Goal: Task Accomplishment & Management: Use online tool/utility

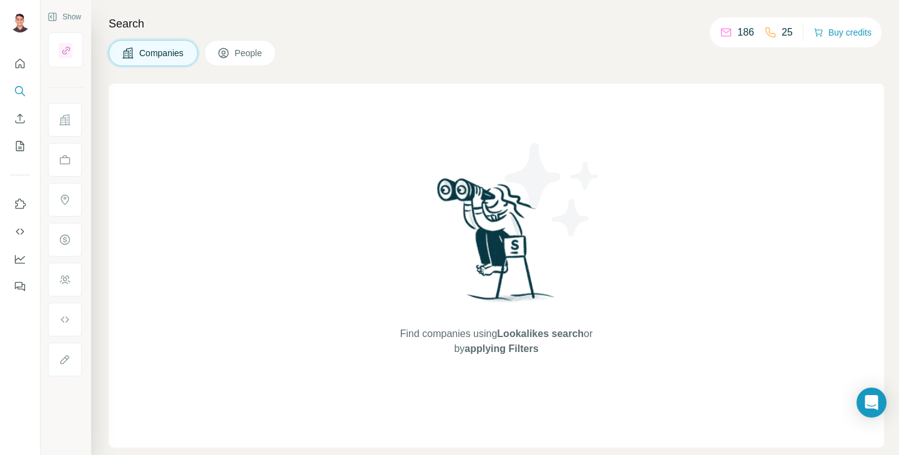
click at [242, 58] on span "People" at bounding box center [249, 53] width 29 height 12
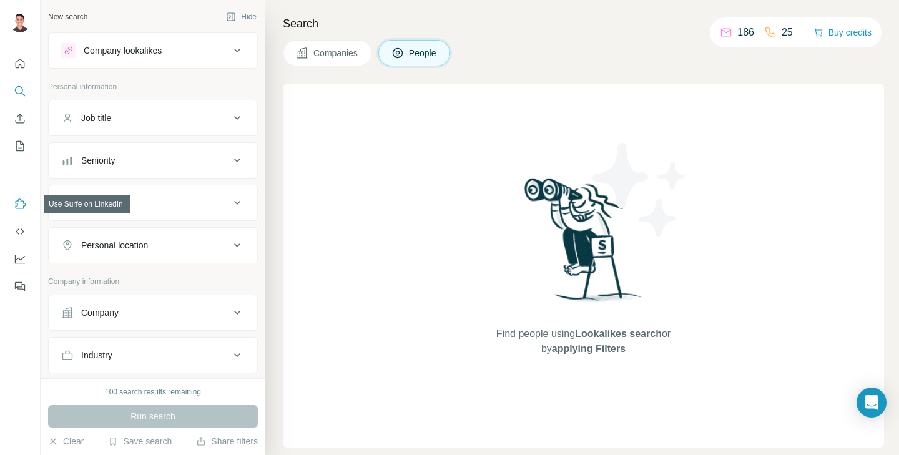
click at [18, 205] on icon "Use Surfe on LinkedIn" at bounding box center [20, 204] width 12 height 12
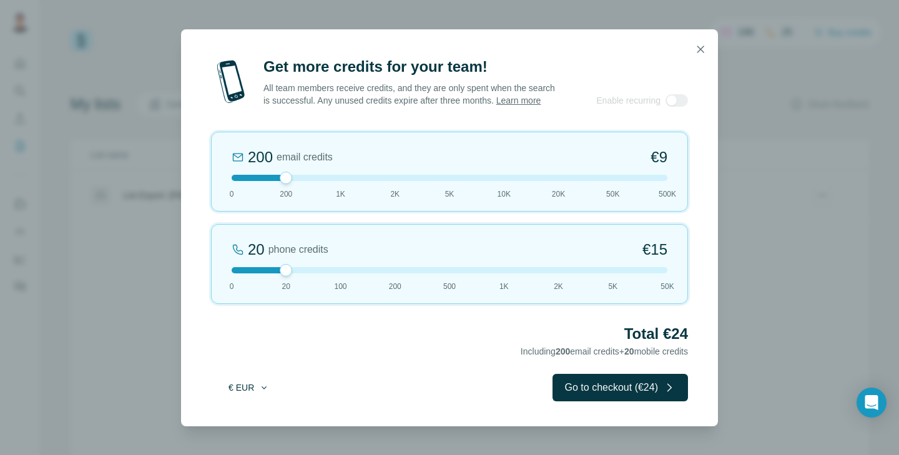
click at [265, 393] on icon "button" at bounding box center [264, 388] width 10 height 10
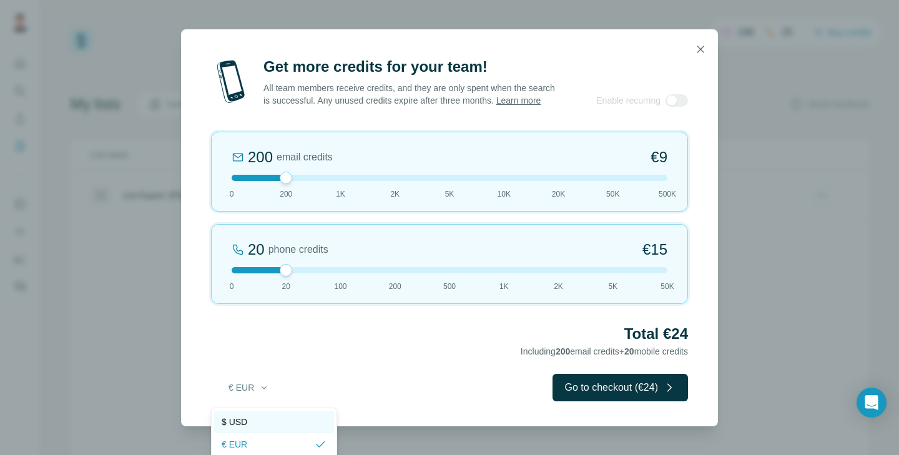
click at [252, 420] on div "$ USD" at bounding box center [274, 422] width 105 height 12
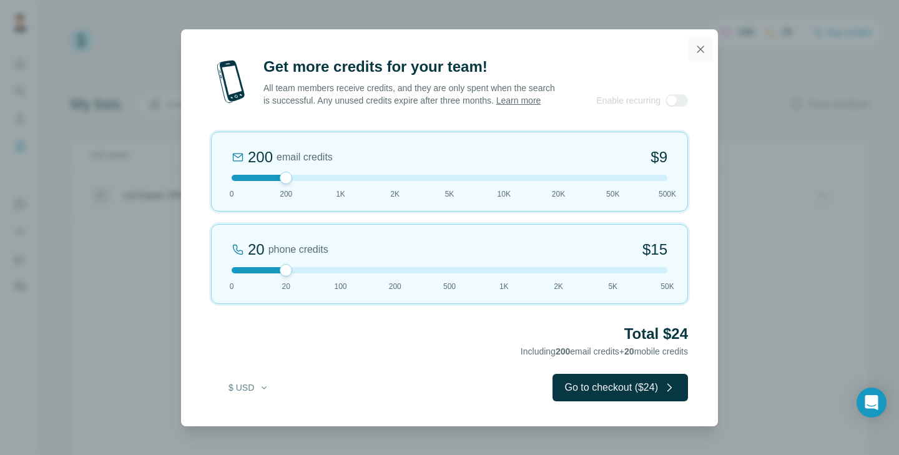
click at [701, 43] on icon "button" at bounding box center [701, 49] width 12 height 12
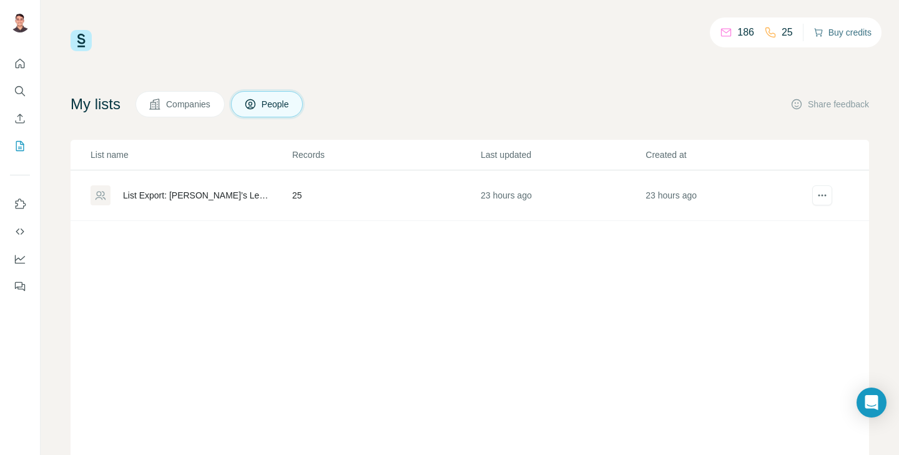
click at [840, 33] on button "Buy credits" at bounding box center [843, 32] width 58 height 17
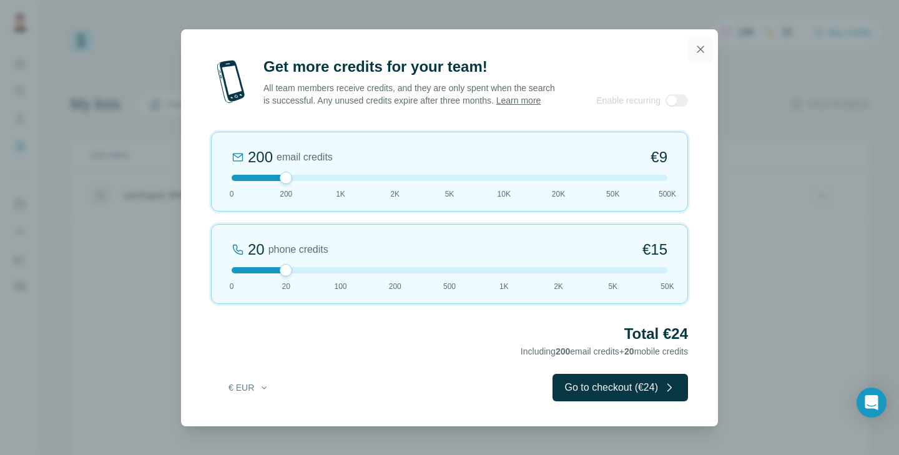
click at [700, 46] on icon "button" at bounding box center [701, 49] width 7 height 7
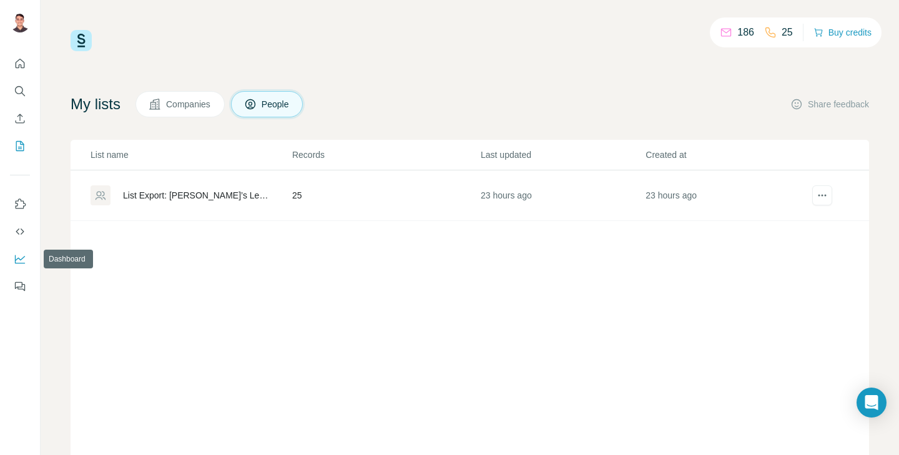
click at [20, 257] on icon "Dashboard" at bounding box center [20, 259] width 12 height 12
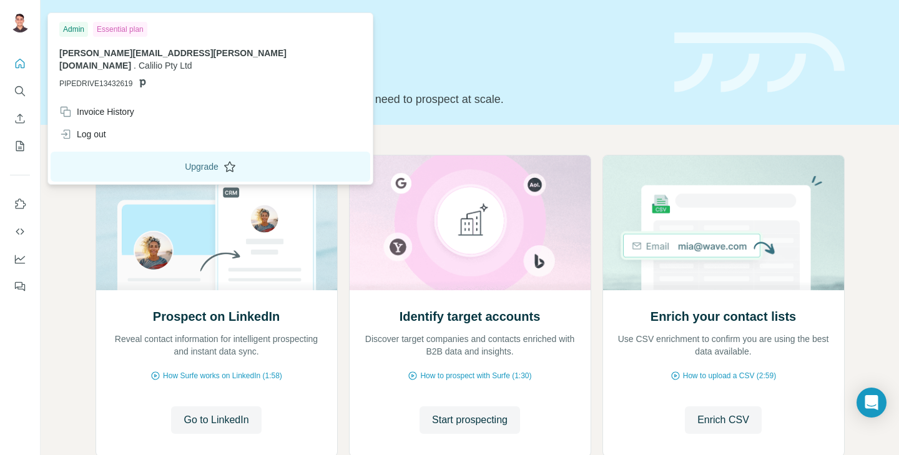
click at [224, 161] on icon at bounding box center [230, 167] width 12 height 12
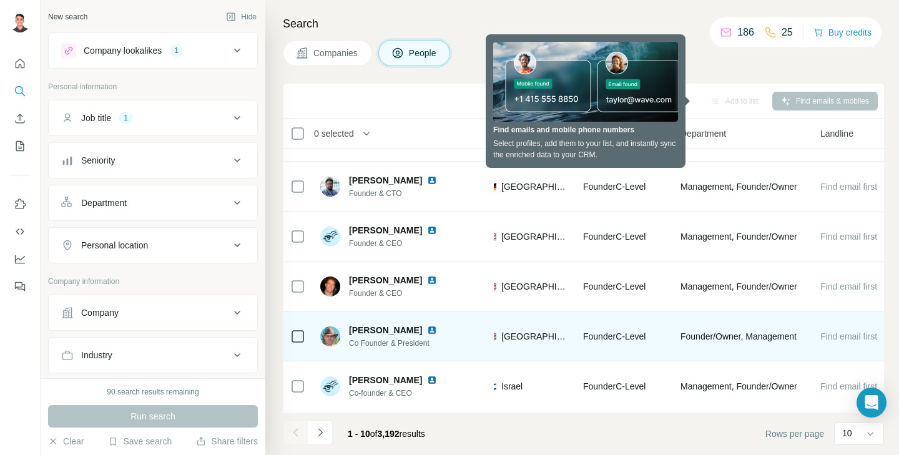
scroll to position [37, 453]
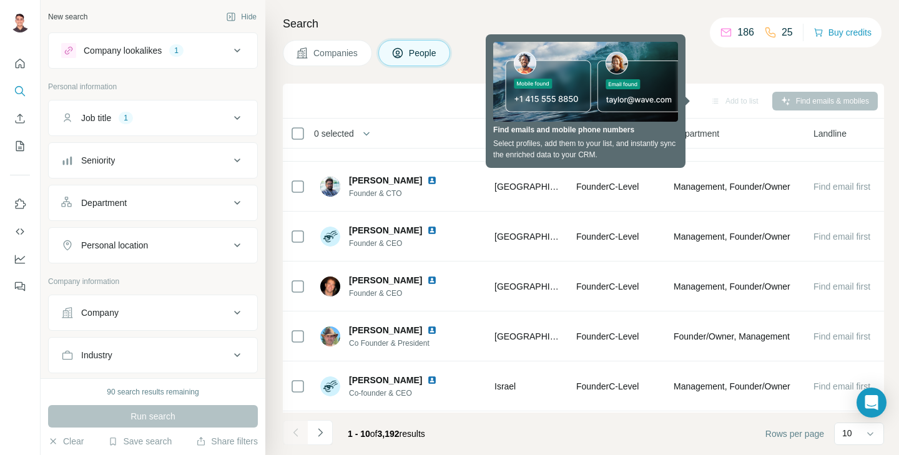
click at [738, 66] on div "Companies People" at bounding box center [583, 53] width 601 height 26
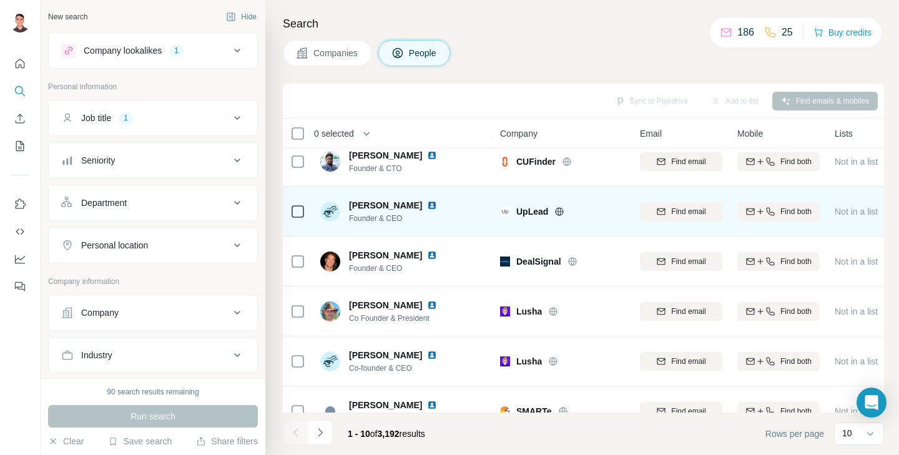
scroll to position [0, 0]
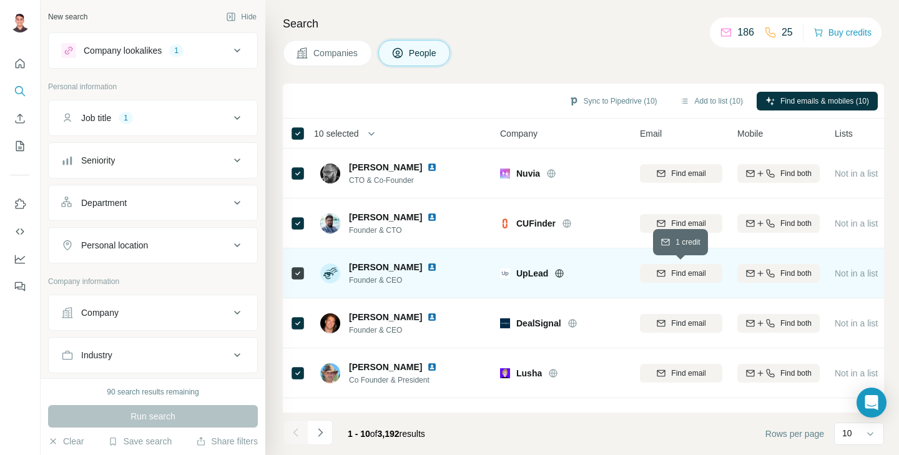
click at [695, 269] on span "Find email" at bounding box center [688, 273] width 34 height 11
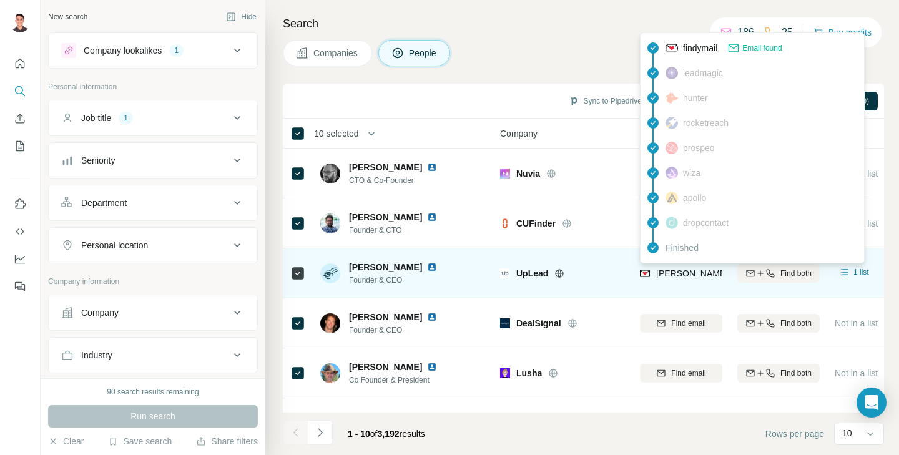
click at [693, 272] on span "[PERSON_NAME][EMAIL_ADDRESS][DOMAIN_NAME]" at bounding box center [766, 274] width 220 height 10
click at [610, 280] on div "UpLead" at bounding box center [562, 273] width 125 height 34
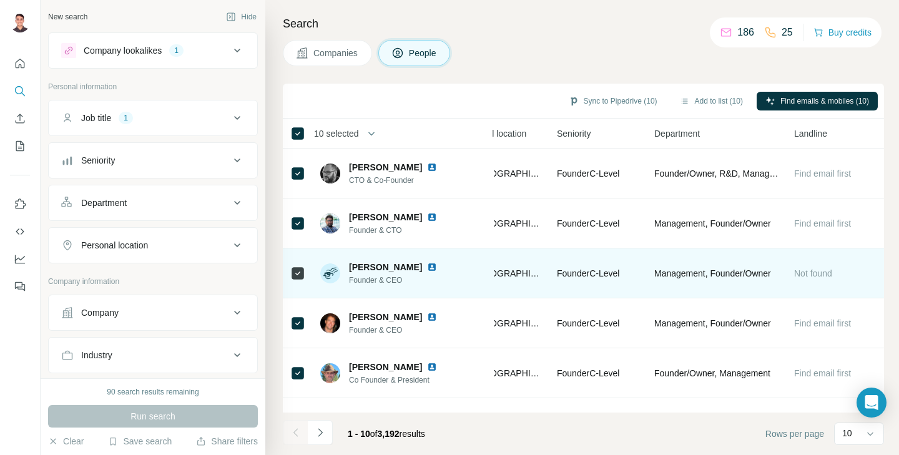
scroll to position [235, 473]
